Goal: Task Accomplishment & Management: Use online tool/utility

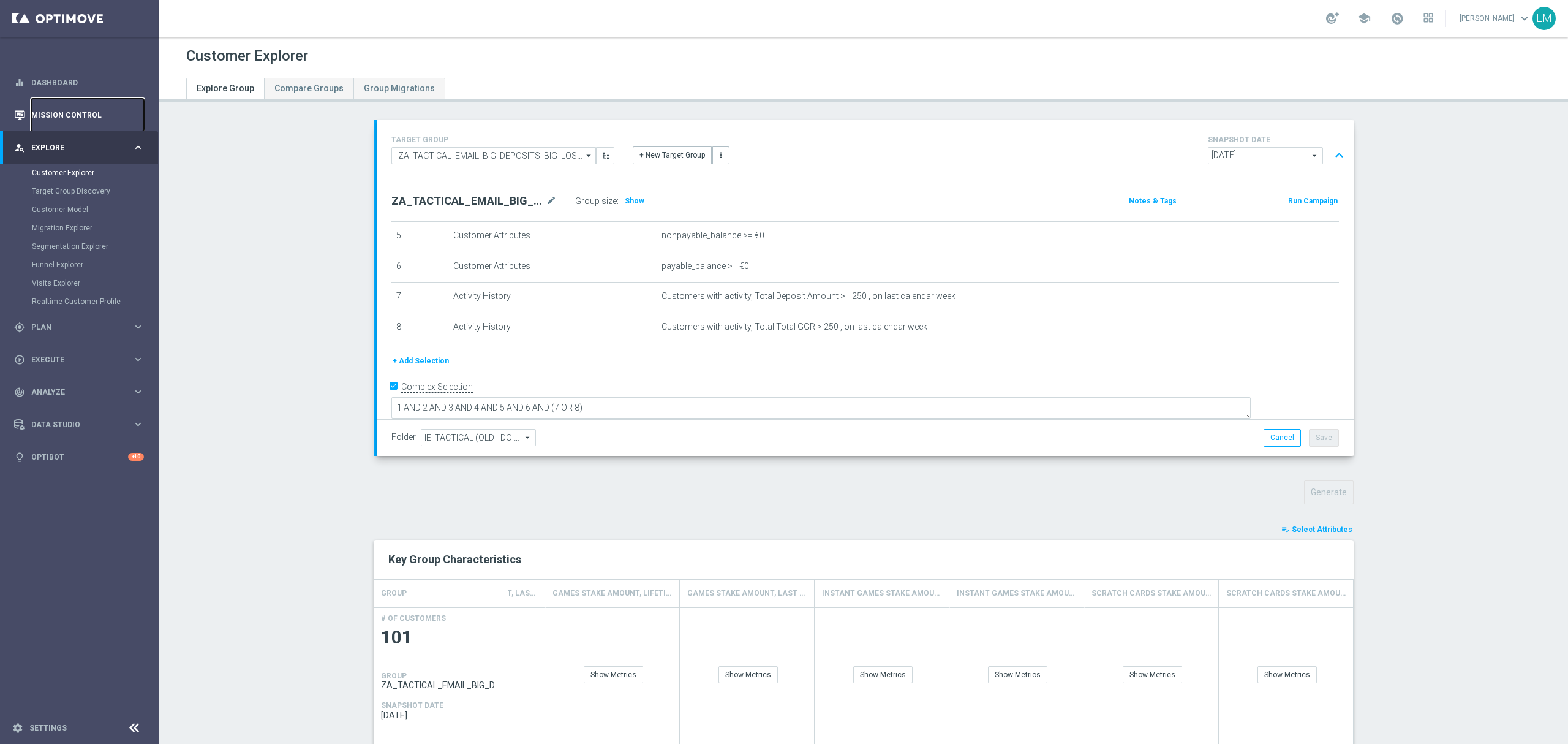
click at [101, 111] on link "Mission Control" at bounding box center [88, 115] width 113 height 32
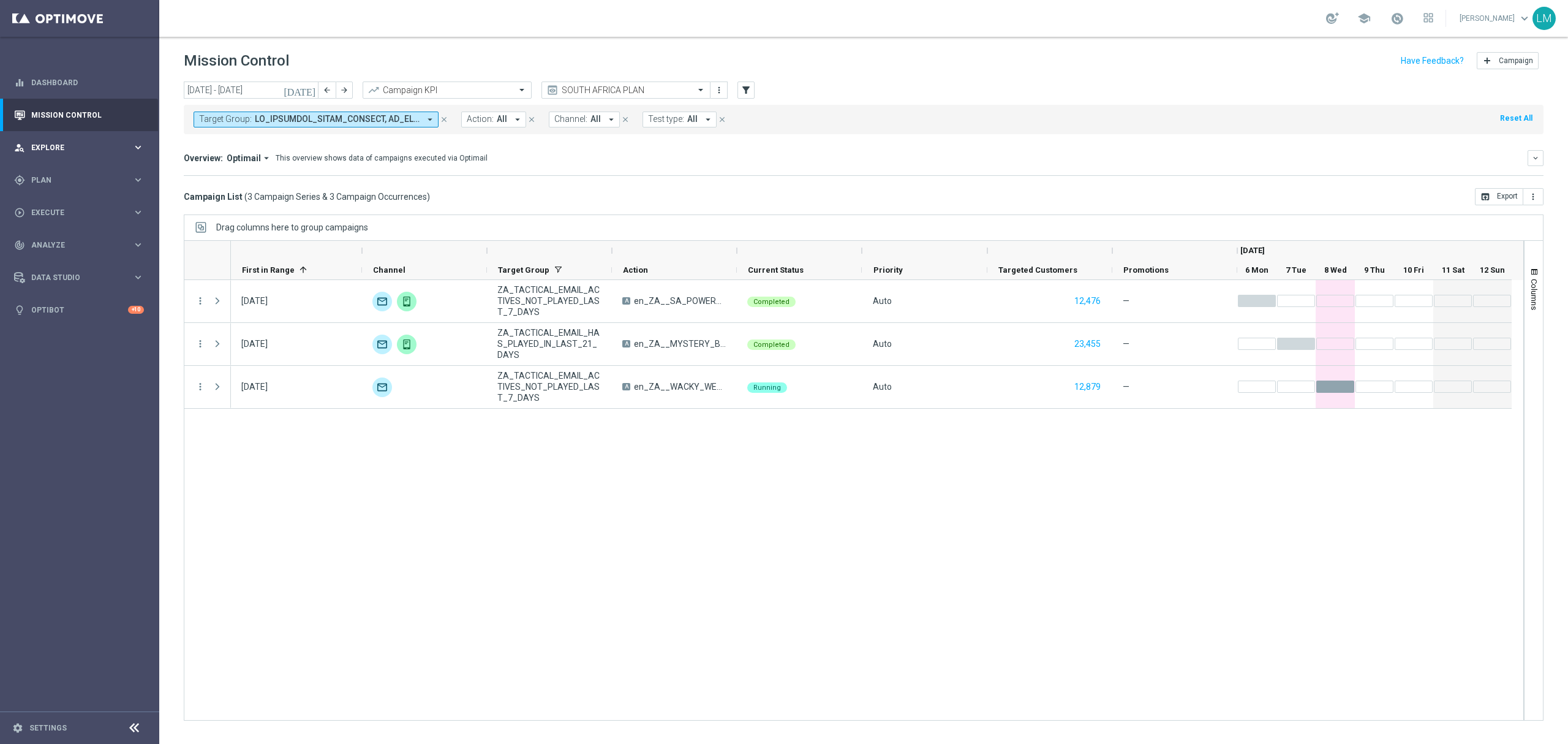
click at [74, 148] on span "Explore" at bounding box center [82, 147] width 101 height 7
click at [89, 174] on link "Customer Explorer" at bounding box center [79, 173] width 96 height 9
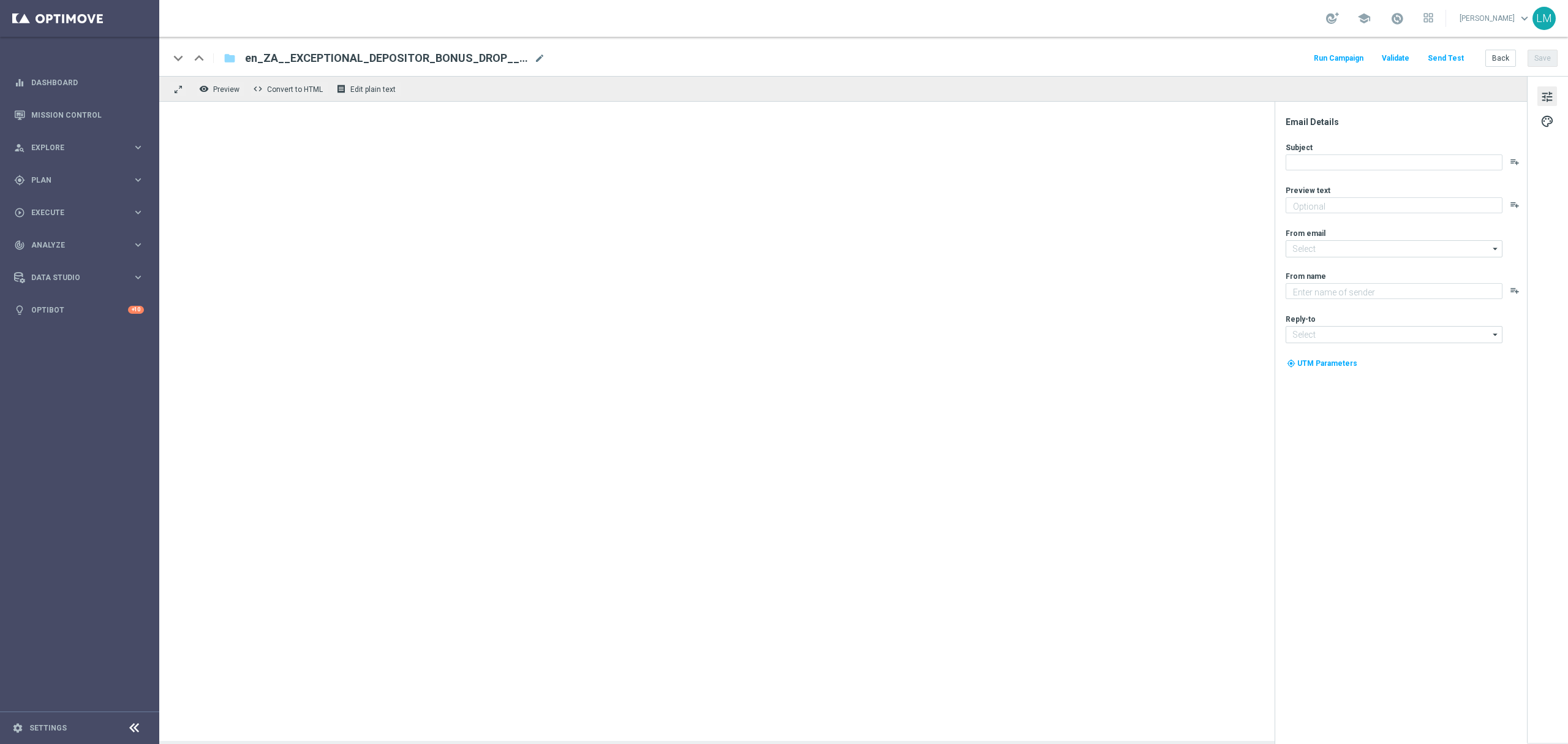
type textarea "A R500 Bonus - No strings attached!"
type textarea "Lottoland"
type input "[EMAIL_ADDRESS][DOMAIN_NAME]"
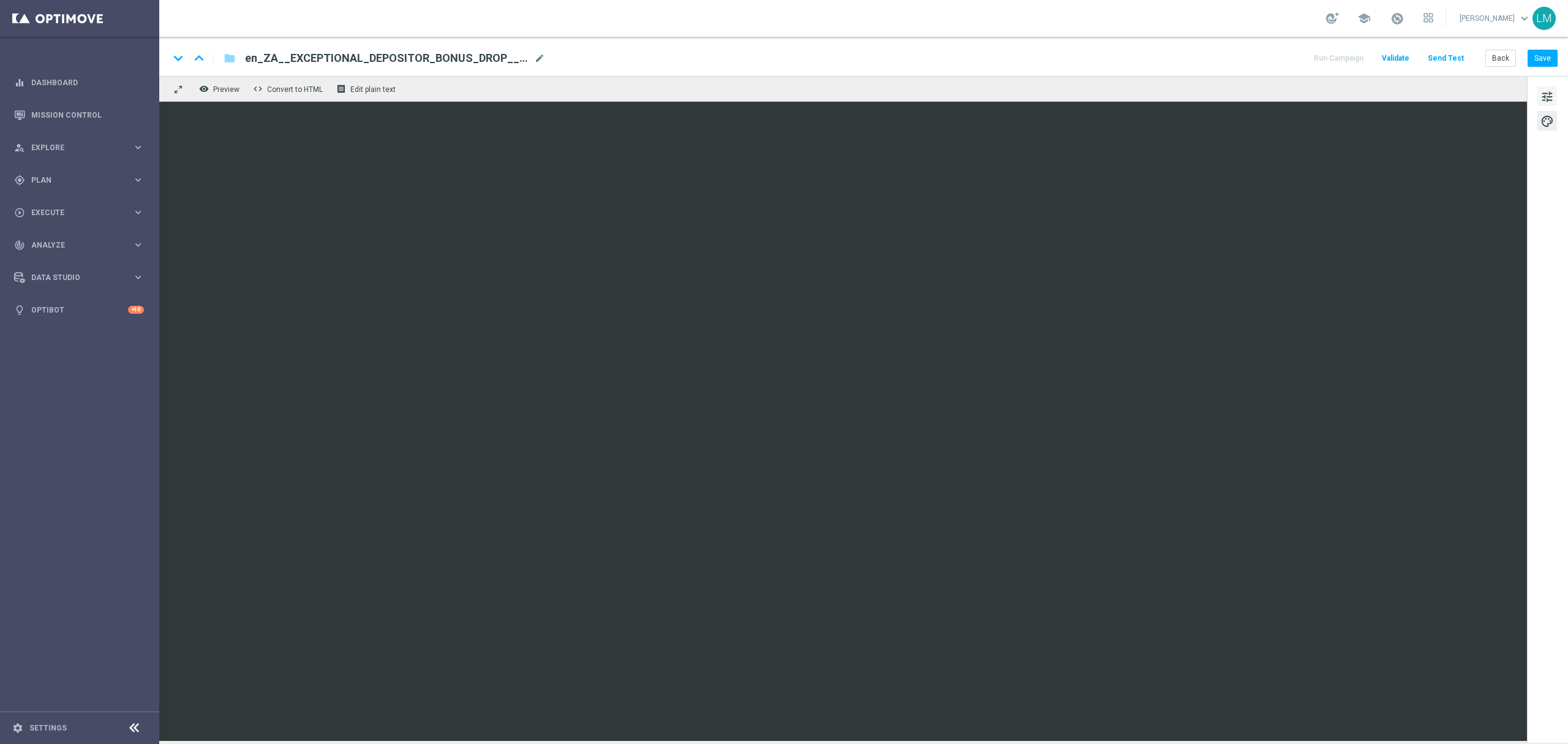
click at [1551, 92] on span "tune" at bounding box center [1547, 96] width 13 height 16
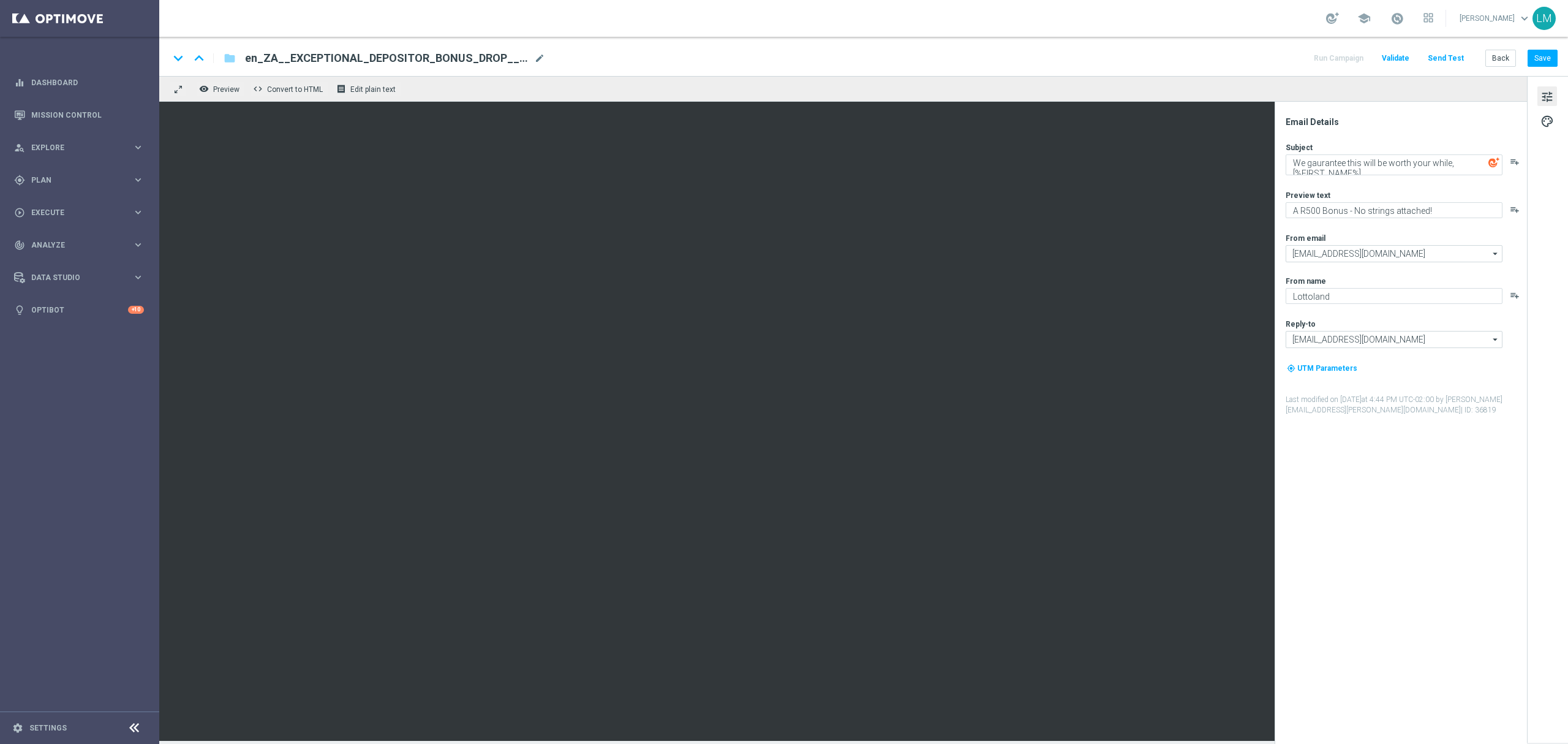
click at [1394, 149] on div "Subject" at bounding box center [1406, 147] width 240 height 9
click at [1390, 158] on textarea "We gaurantee this will be worth your while, [%FIRST_NAME%]..." at bounding box center [1394, 165] width 217 height 21
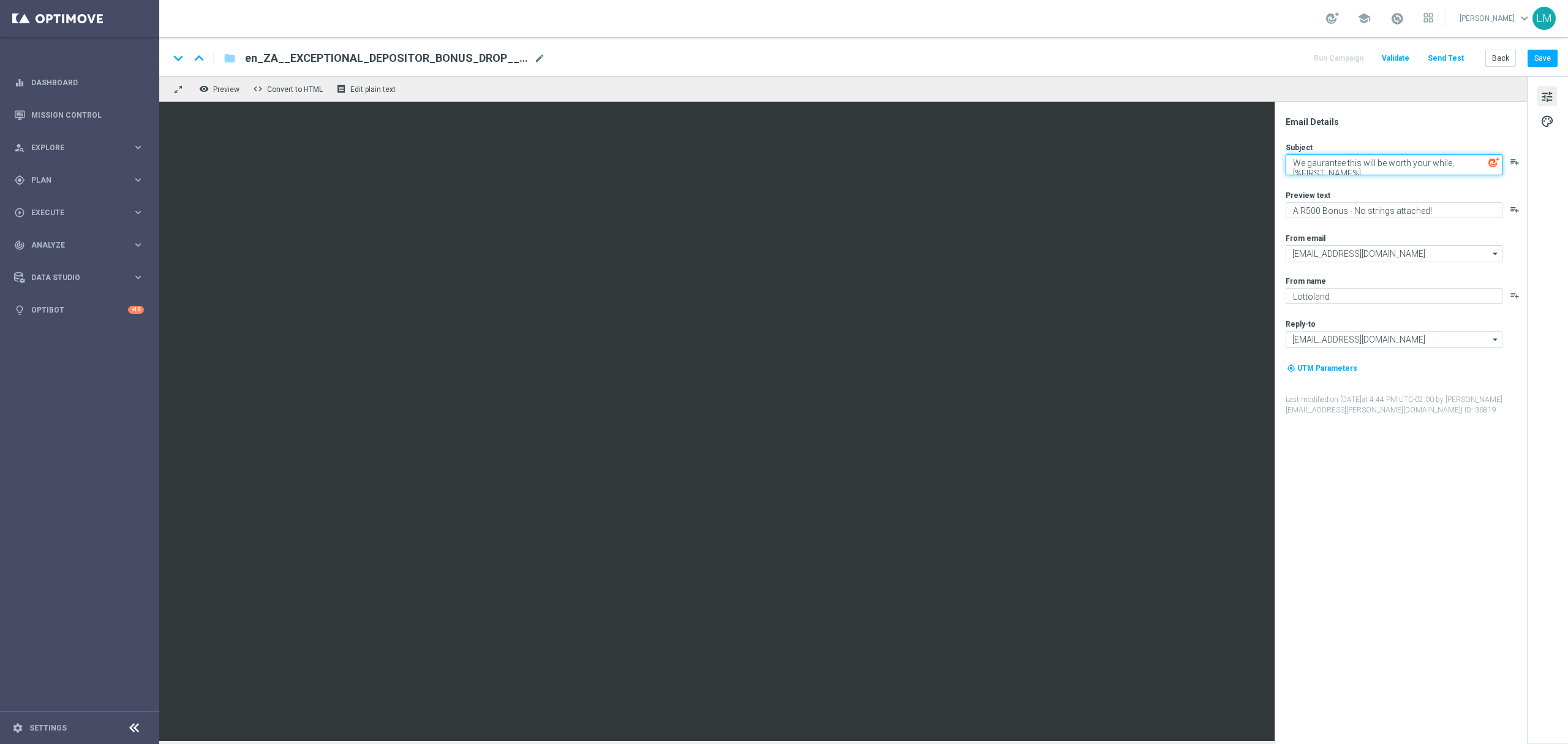
paste textarea "A huge bonus has just hit your account"
type textarea "A huge bonus has just hit your account, [%FIRST_NAME%]..."
click at [1338, 216] on textarea "A R500 Bonus - No strings attached!" at bounding box center [1394, 210] width 217 height 16
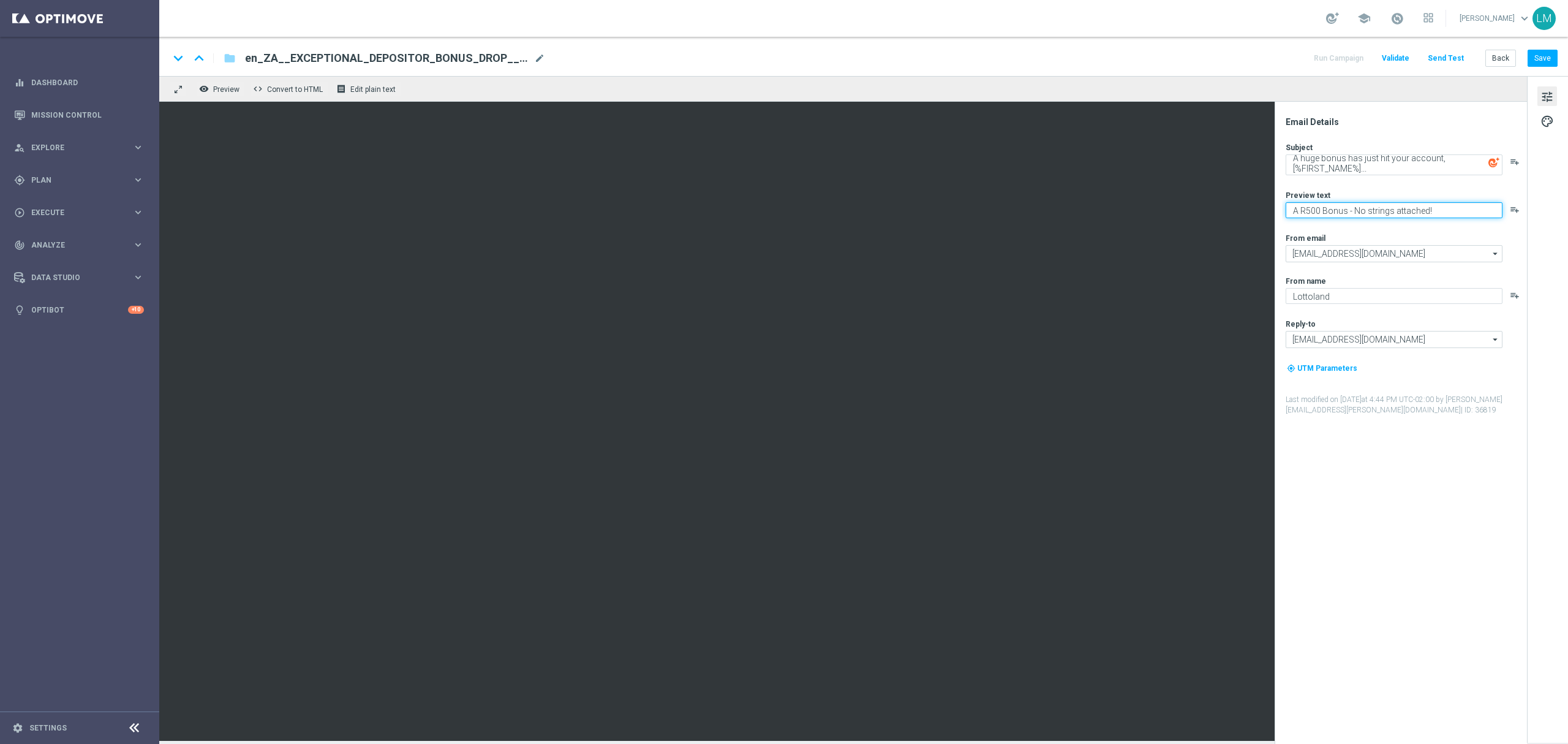
click at [1338, 216] on textarea "A R500 Bonus - No strings attached!" at bounding box center [1394, 210] width 217 height 16
paste textarea "This R500 Bonus is all yours"
type textarea "This R500 Bonus is all yours!"
click at [1380, 231] on div "Subject A huge bonus has just hit your account, [%FIRST_NAME%]... playlist_add …" at bounding box center [1406, 279] width 240 height 273
click at [1541, 60] on button "Save" at bounding box center [1543, 58] width 30 height 17
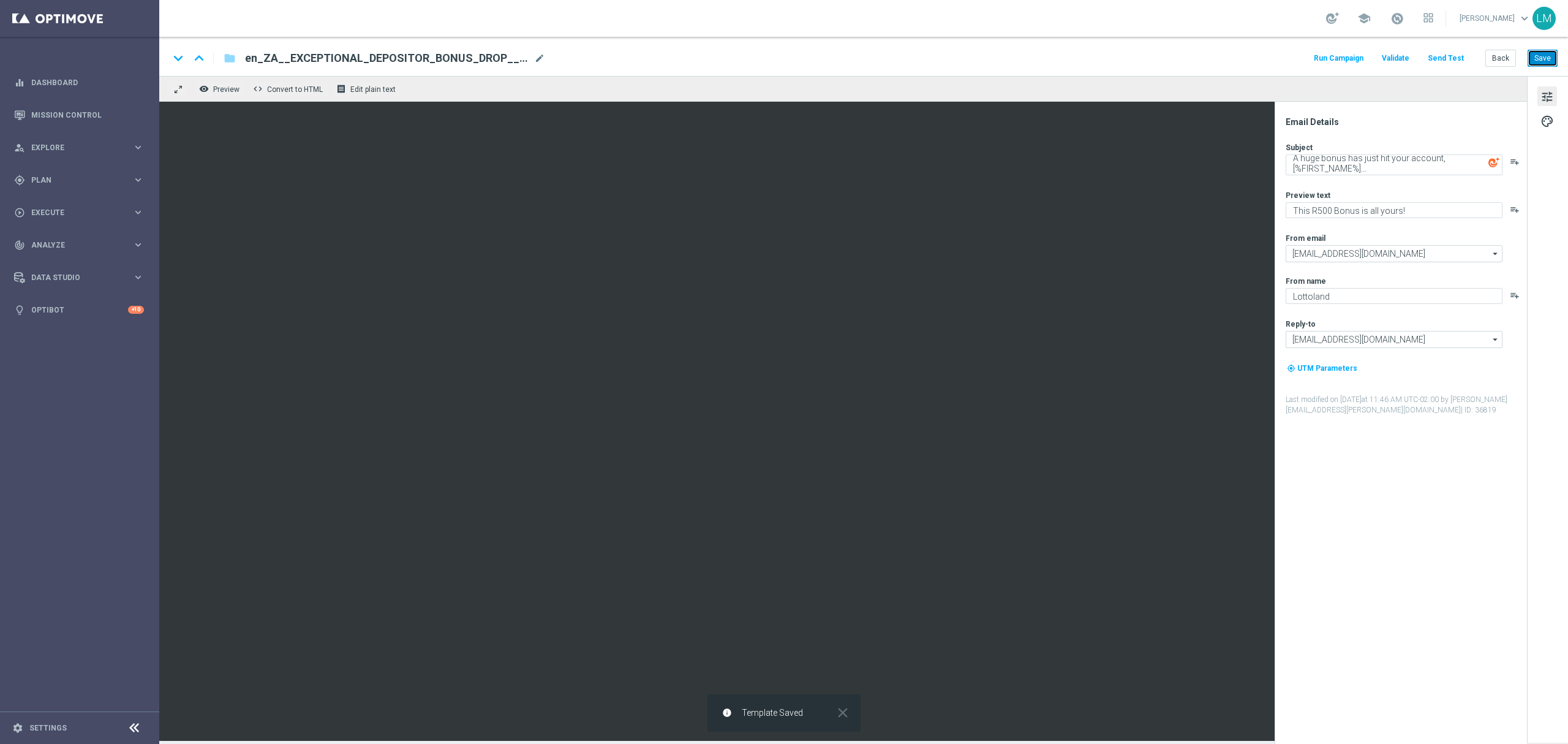
click at [1532, 58] on button "Save" at bounding box center [1543, 58] width 30 height 17
click at [1547, 60] on button "Save" at bounding box center [1543, 58] width 30 height 17
click at [1444, 58] on button "Send Test" at bounding box center [1446, 58] width 39 height 17
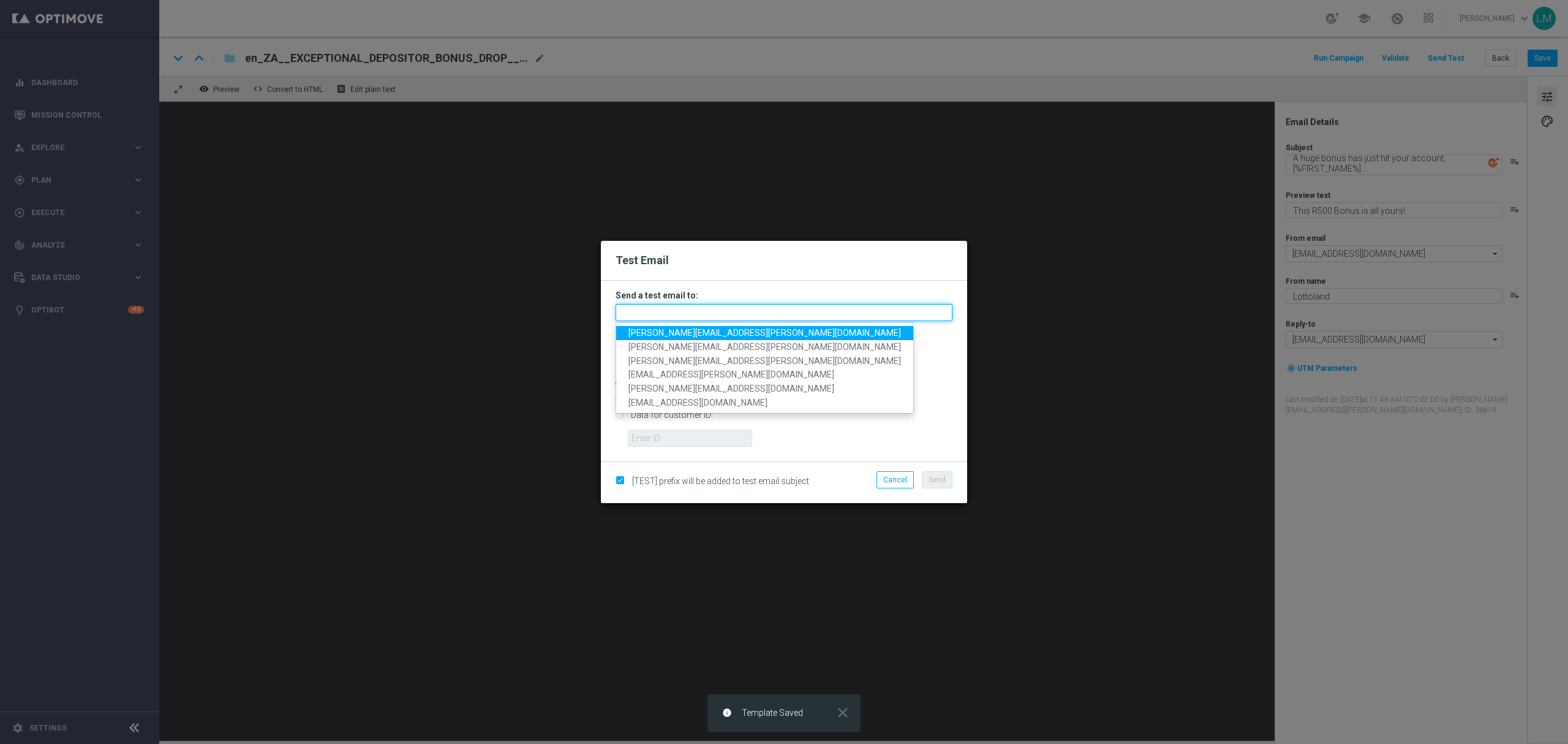
click at [701, 310] on input "text" at bounding box center [784, 313] width 337 height 17
click at [696, 329] on span "[PERSON_NAME][EMAIL_ADDRESS][PERSON_NAME][DOMAIN_NAME]" at bounding box center [764, 333] width 272 height 9
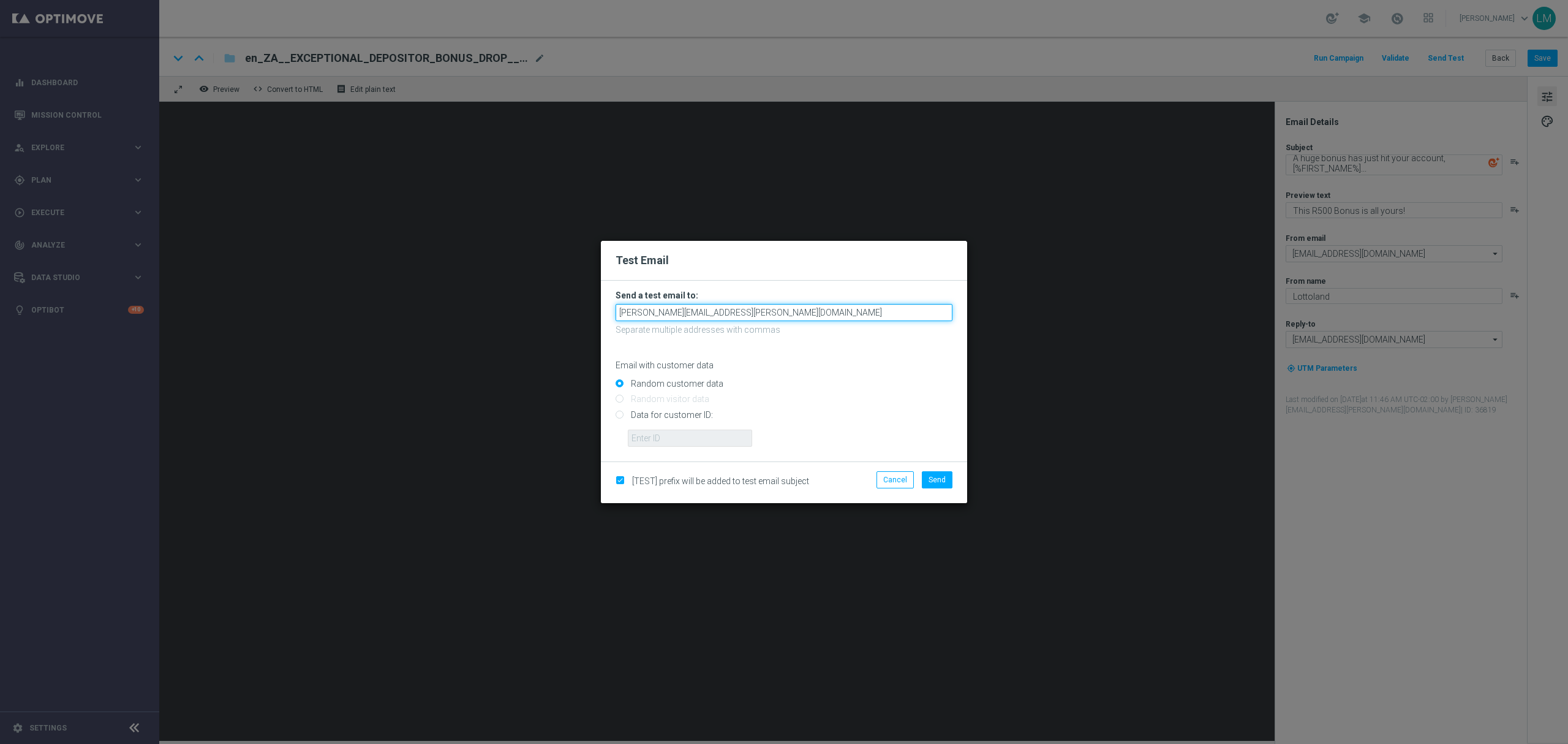
click at [757, 315] on input "[PERSON_NAME][EMAIL_ADDRESS][PERSON_NAME][DOMAIN_NAME]" at bounding box center [784, 313] width 337 height 17
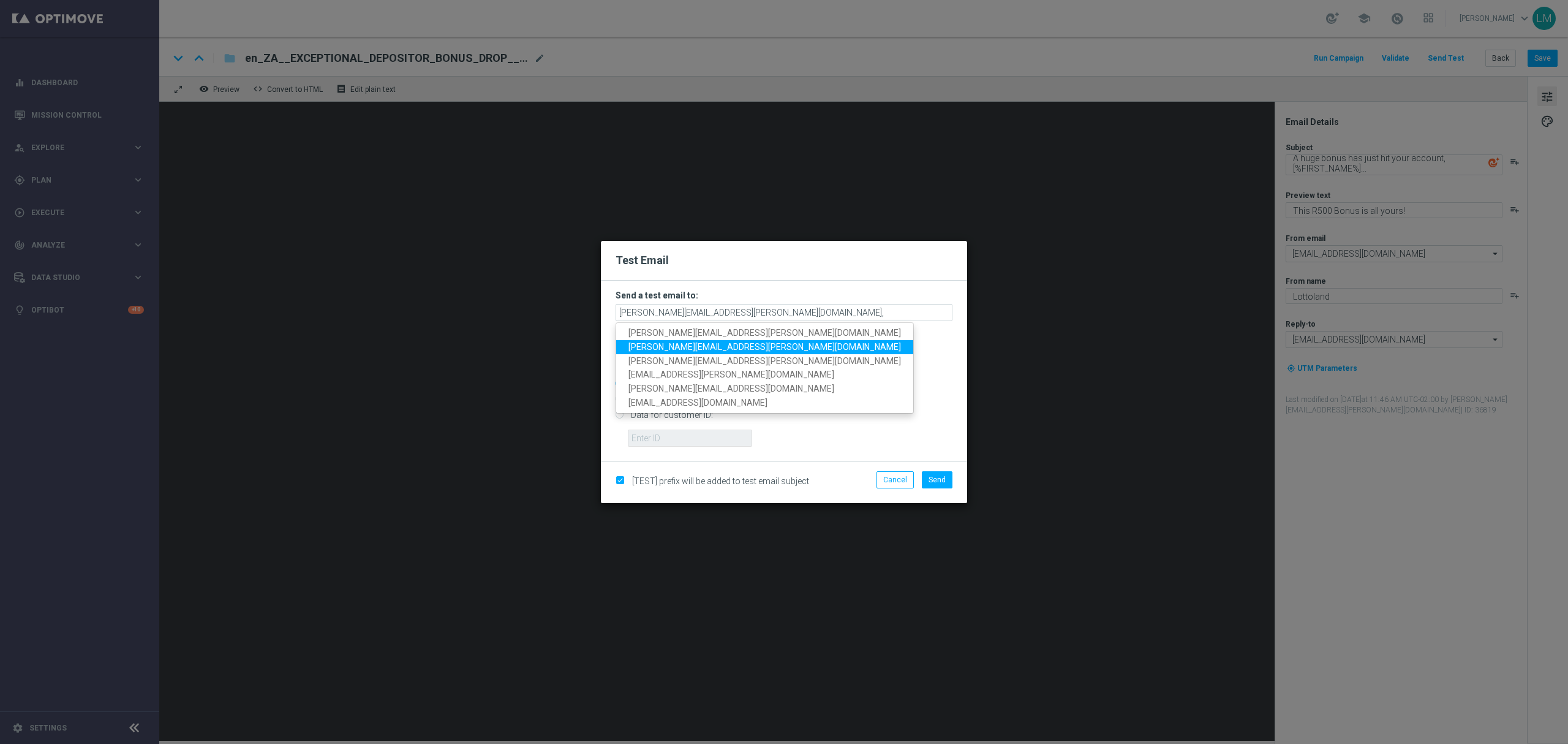
click at [674, 342] on span "[PERSON_NAME][EMAIL_ADDRESS][PERSON_NAME][DOMAIN_NAME]" at bounding box center [764, 347] width 272 height 9
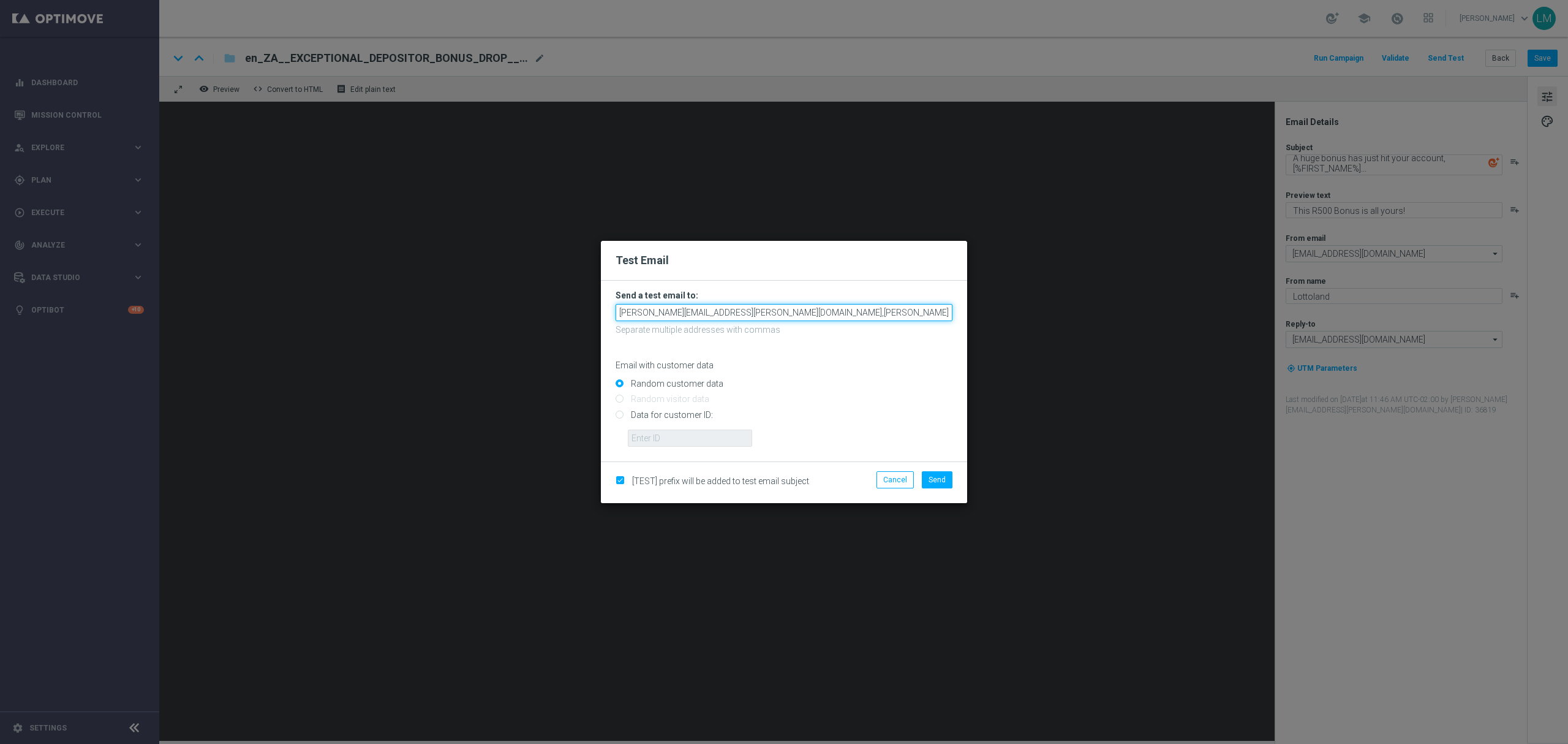
click at [870, 312] on input "[PERSON_NAME][EMAIL_ADDRESS][PERSON_NAME][DOMAIN_NAME],[PERSON_NAME][DOMAIN_NAM…" at bounding box center [784, 313] width 337 height 17
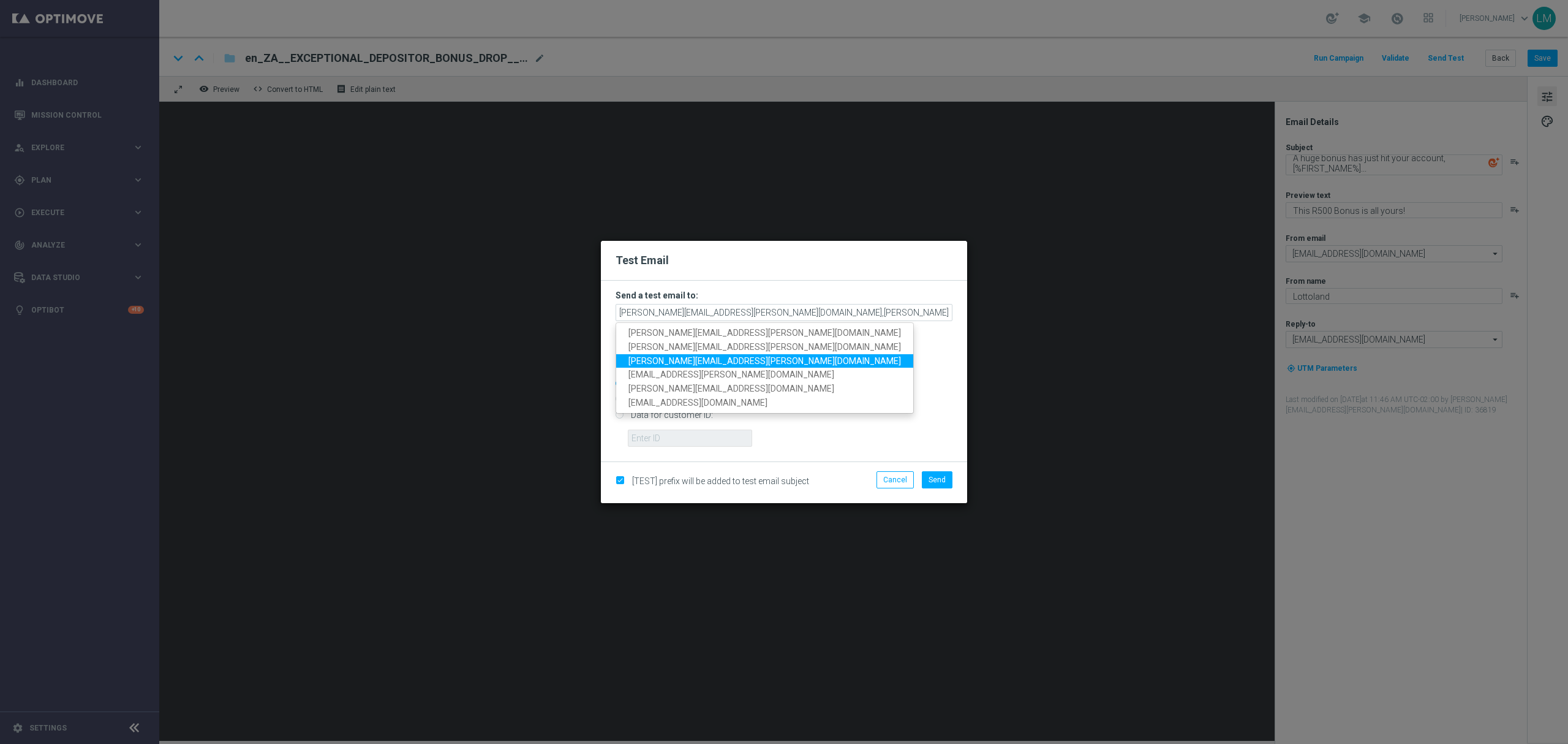
click at [657, 358] on span "[PERSON_NAME][EMAIL_ADDRESS][PERSON_NAME][DOMAIN_NAME]" at bounding box center [764, 360] width 272 height 9
type input "[PERSON_NAME][EMAIL_ADDRESS][PERSON_NAME][DOMAIN_NAME],[PERSON_NAME][DOMAIN_NAM…"
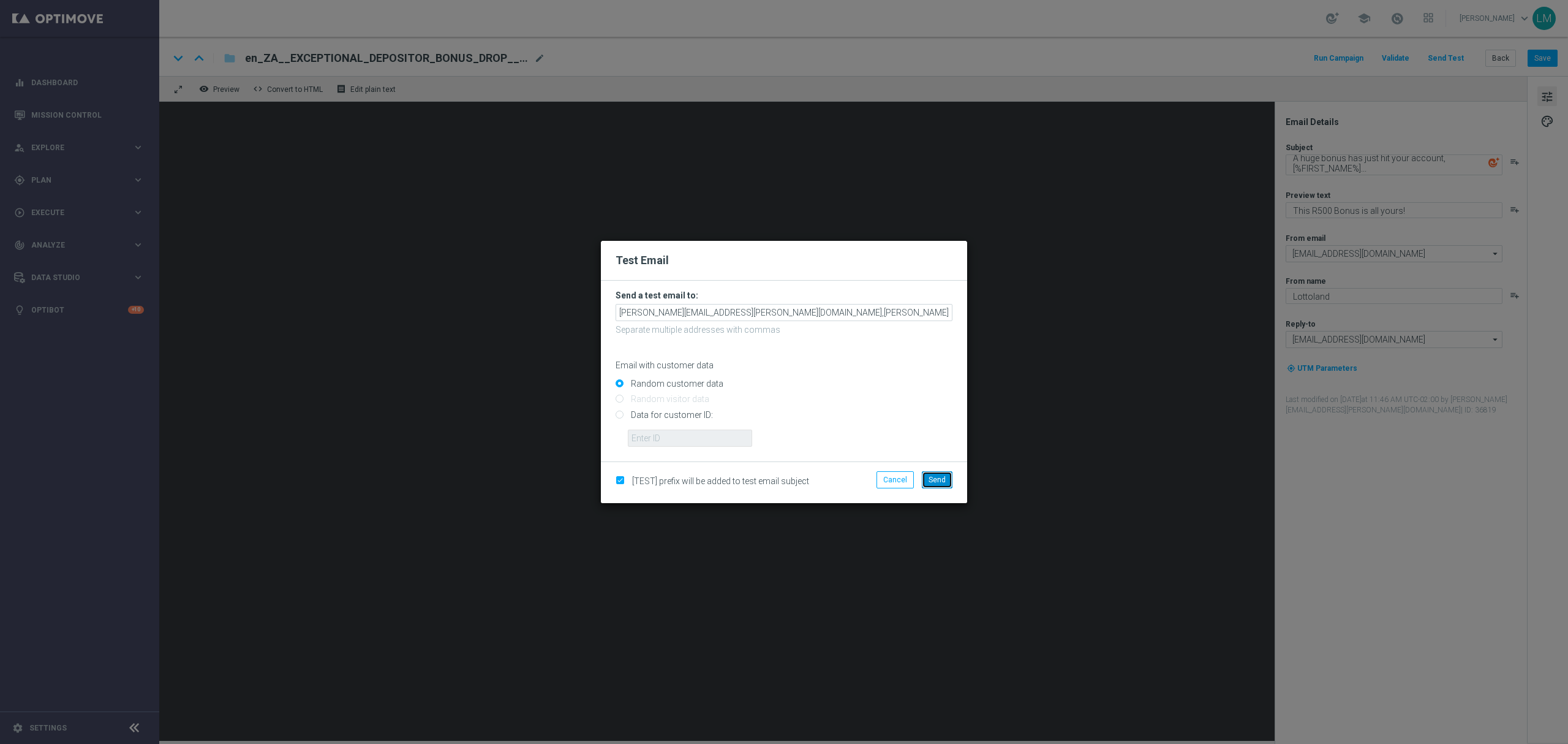
click at [932, 472] on button "Send" at bounding box center [937, 480] width 31 height 17
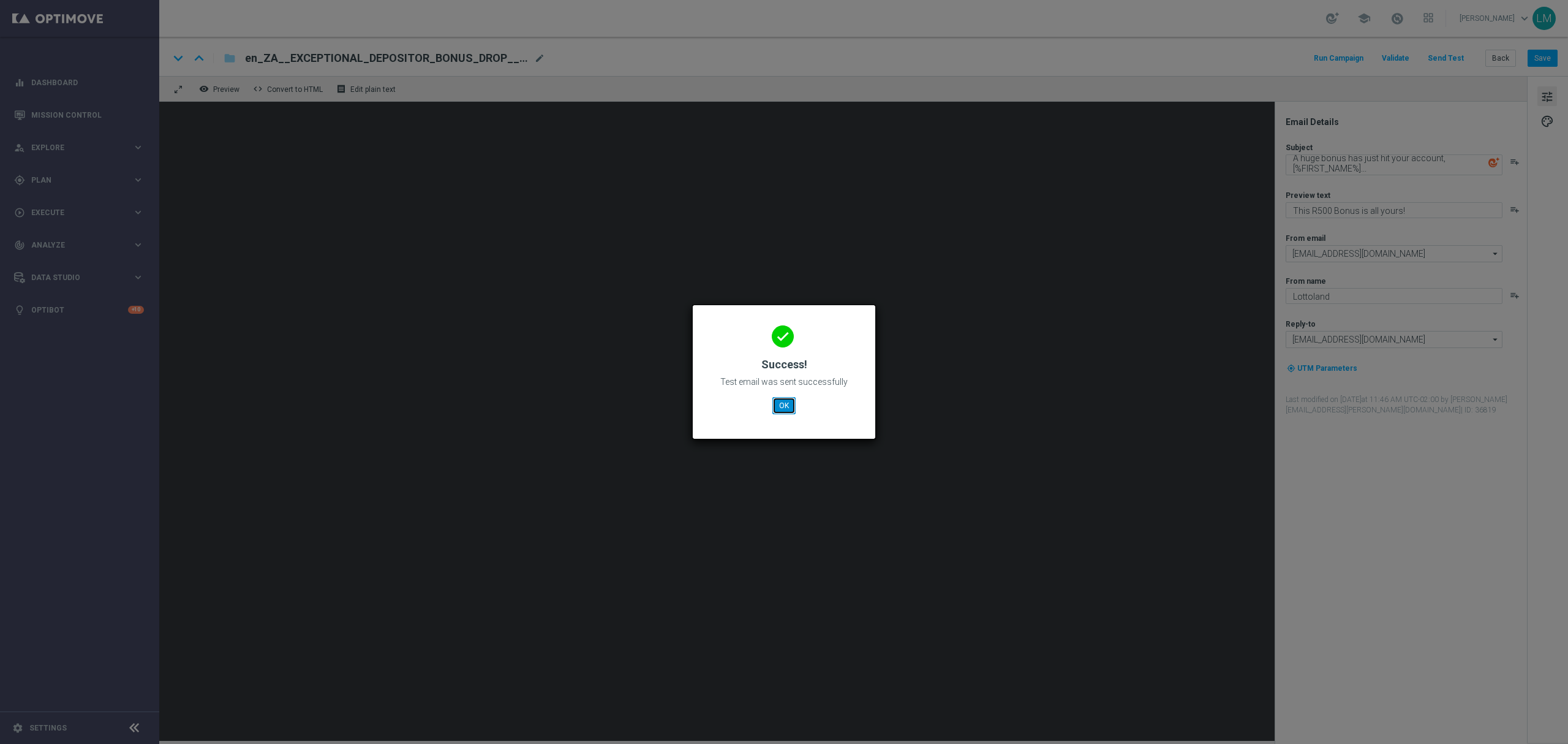
click at [784, 408] on button "OK" at bounding box center [783, 406] width 23 height 17
click at [786, 411] on button "OK" at bounding box center [783, 406] width 23 height 17
